Goal: Transaction & Acquisition: Purchase product/service

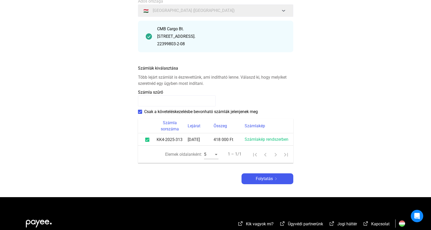
scroll to position [52, 0]
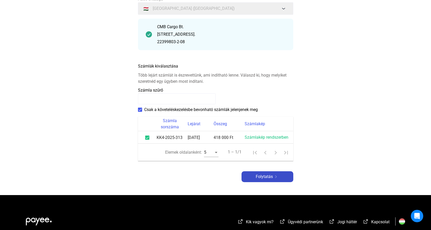
click at [274, 176] on img at bounding box center [276, 177] width 6 height 3
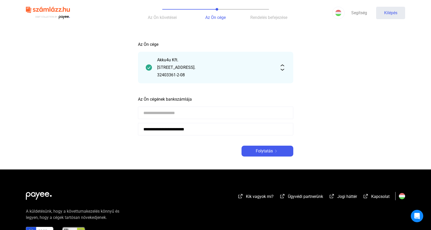
click at [171, 112] on input at bounding box center [215, 113] width 155 height 12
type input "**********"
click at [271, 152] on font "Folytatás" at bounding box center [264, 151] width 17 height 5
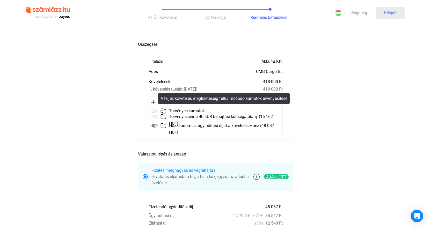
click at [164, 111] on img at bounding box center [163, 111] width 6 height 6
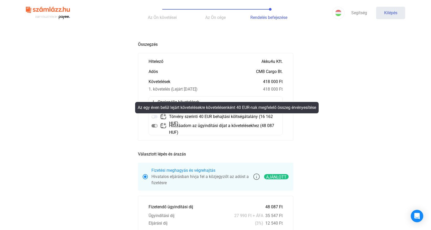
click at [162, 118] on img at bounding box center [163, 117] width 6 height 6
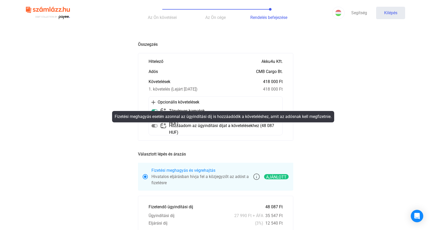
click at [163, 126] on mat-tooltip-component "Fizetési meghagyás esetén azonnal az ügyindítási díj is hozzáadódik a követelés…" at bounding box center [224, 117] width 230 height 19
click at [155, 126] on mat-tooltip-component "Fizetési meghagyás esetén azonnal az ügyindítási díj is hozzáadódik a követelés…" at bounding box center [224, 117] width 230 height 19
click at [163, 125] on mat-tooltip-component "Fizetési meghagyás esetén azonnal az ügyindítási díj is hozzáadódik a követelés…" at bounding box center [224, 117] width 230 height 19
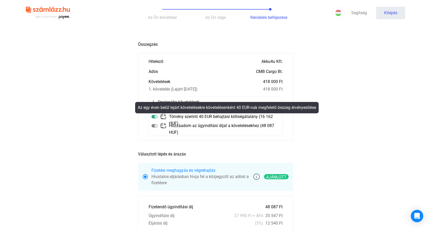
click at [164, 118] on img at bounding box center [163, 117] width 6 height 6
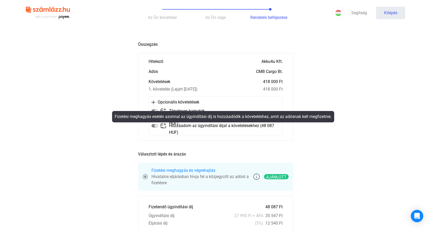
click at [164, 126] on mat-tooltip-component "Fizetési meghagyás esetén azonnal az ügyindítási díj is hozzáadódik a követelés…" at bounding box center [224, 117] width 230 height 19
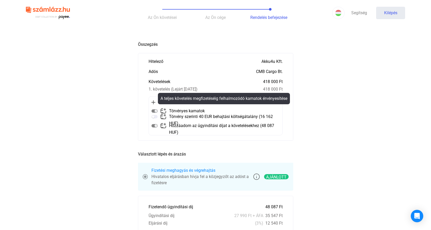
click at [154, 111] on img at bounding box center [155, 111] width 6 height 6
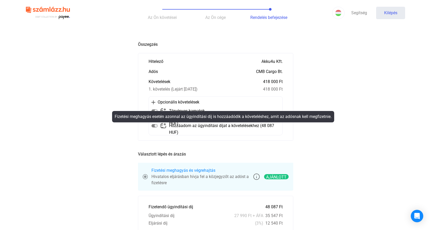
click at [165, 128] on img at bounding box center [163, 126] width 6 height 6
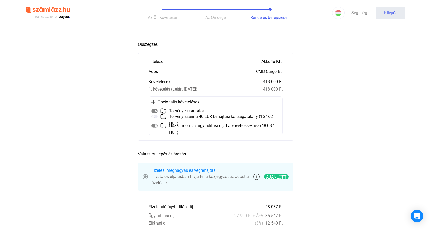
click at [165, 126] on img at bounding box center [163, 126] width 6 height 6
click at [163, 125] on img at bounding box center [163, 126] width 6 height 6
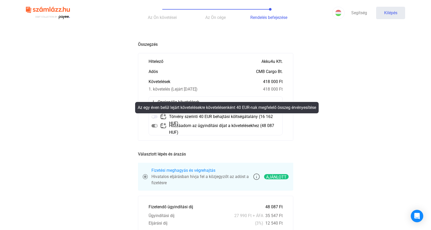
click at [163, 115] on mat-tooltip-component "Az egy éven belül lejárt követelésekre követelésenként 40 EUR-nak megfelelő öss…" at bounding box center [227, 107] width 191 height 19
click at [163, 116] on mat-tooltip-component "Az egy éven belül lejárt követelésekre követelésenként 40 EUR-nak megfelelő öss…" at bounding box center [227, 107] width 191 height 19
click at [164, 118] on img at bounding box center [163, 117] width 6 height 6
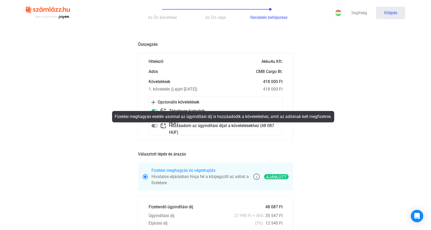
click at [155, 111] on mat-tooltip-component "Fizetési meghagyás esetén azonnal az ügyindítási díj is hozzáadódik a követelés…" at bounding box center [224, 117] width 230 height 19
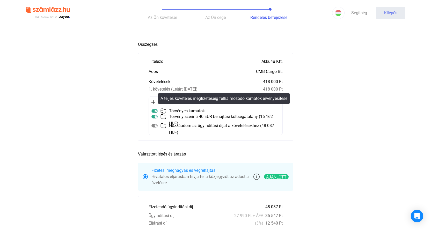
click at [155, 112] on img at bounding box center [155, 111] width 6 height 6
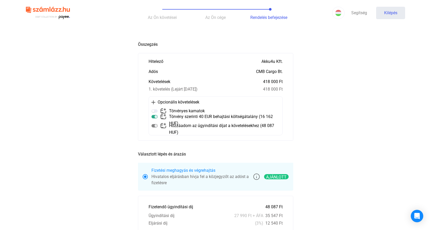
click at [108, 94] on main "Automatikusan mentve Összegzés Hitelező Akku4u Kft. Adós CMB Cargo Bt. Követelé…" at bounding box center [215, 211] width 431 height 345
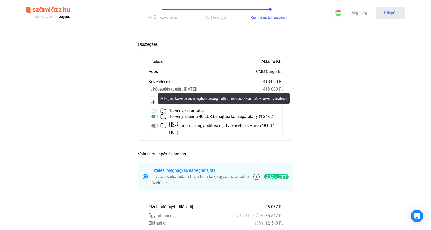
click at [156, 111] on img at bounding box center [155, 111] width 6 height 6
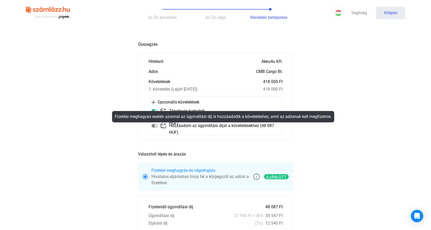
click at [155, 126] on mat-tooltip-component "Fizetési meghagyás esetén azonnal az ügyindítási díj is hozzáadódik a követelés…" at bounding box center [224, 117] width 230 height 19
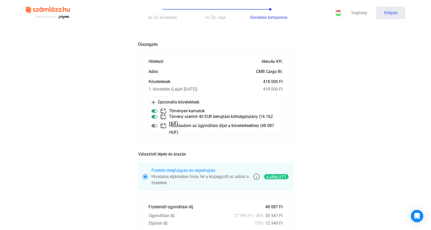
click at [107, 148] on main "Automatikusan mentve Összegzés Hitelező Akku4u Kft. Adós CMB Cargo Bt. Követelé…" at bounding box center [215, 211] width 431 height 345
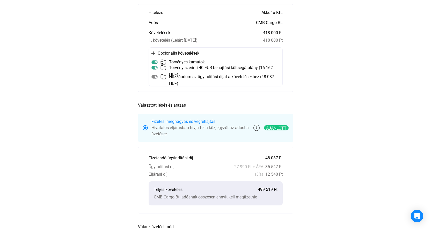
scroll to position [52, 0]
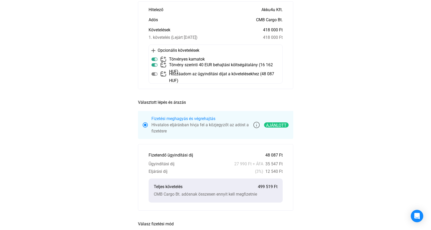
click at [147, 125] on span at bounding box center [145, 125] width 5 height 5
click at [146, 126] on span at bounding box center [145, 125] width 3 height 3
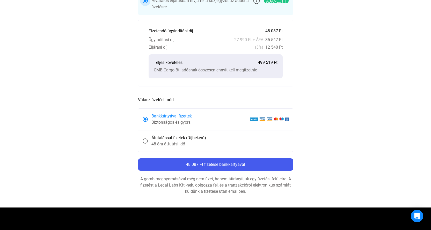
scroll to position [181, 0]
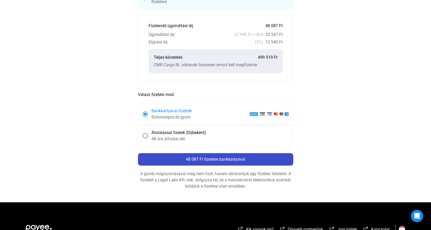
click at [200, 162] on div "48 087 Ft fizetése bankkártyával" at bounding box center [216, 159] width 152 height 6
